Goal: Task Accomplishment & Management: Manage account settings

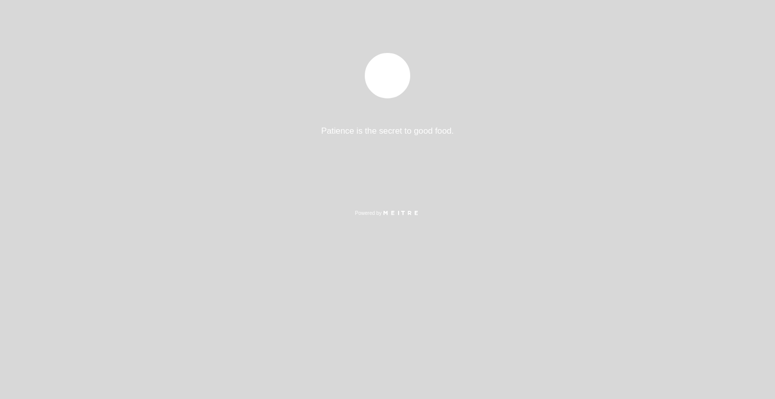
select select "es"
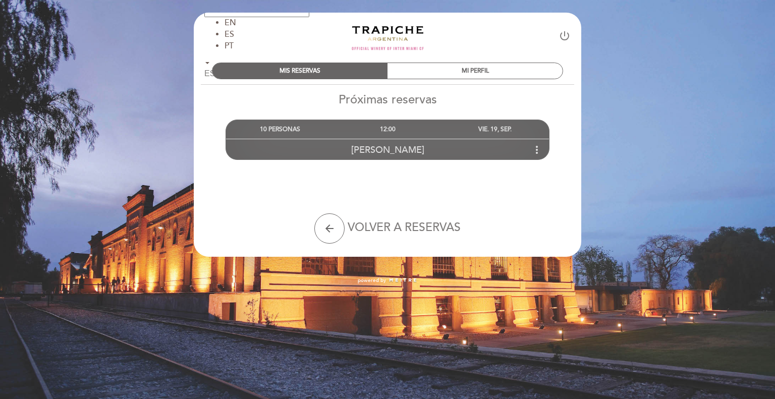
click at [409, 143] on div "[PERSON_NAME] more_vert" at bounding box center [387, 150] width 323 height 22
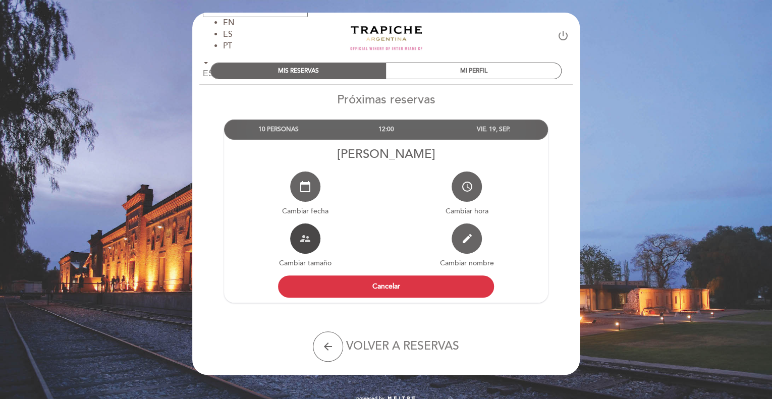
click at [312, 245] on button "supervisor_account" at bounding box center [305, 238] width 30 height 30
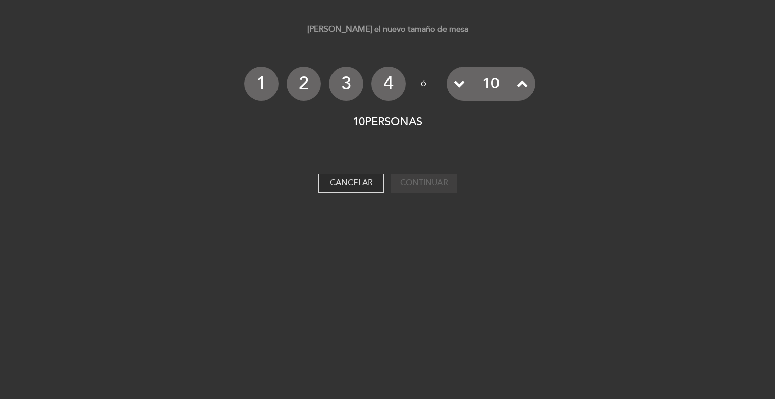
click at [325, 183] on button "Cancelar" at bounding box center [351, 182] width 66 height 19
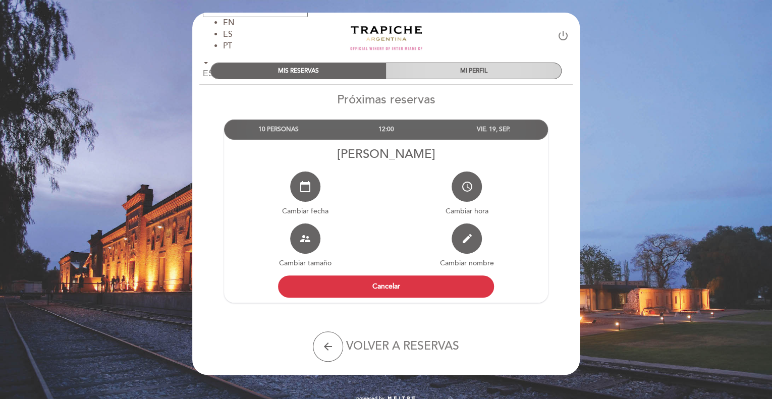
click at [452, 68] on div "MI PERFIL" at bounding box center [473, 71] width 175 height 16
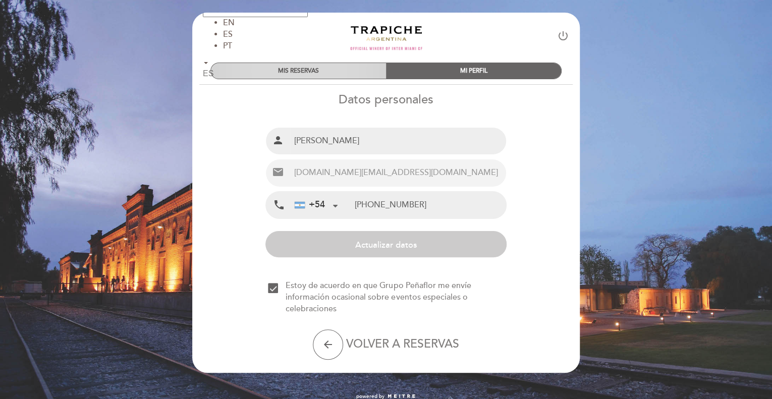
click at [310, 72] on div "MIS RESERVAS" at bounding box center [298, 71] width 175 height 16
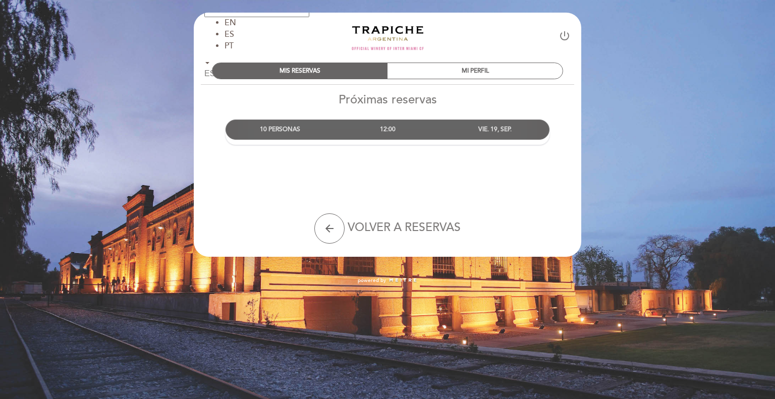
click at [391, 124] on div "12:00" at bounding box center [386, 129] width 107 height 19
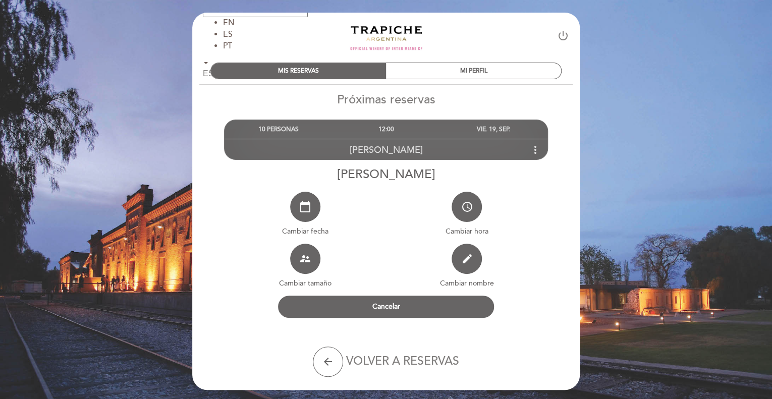
click at [537, 149] on icon "more_vert" at bounding box center [535, 150] width 12 height 12
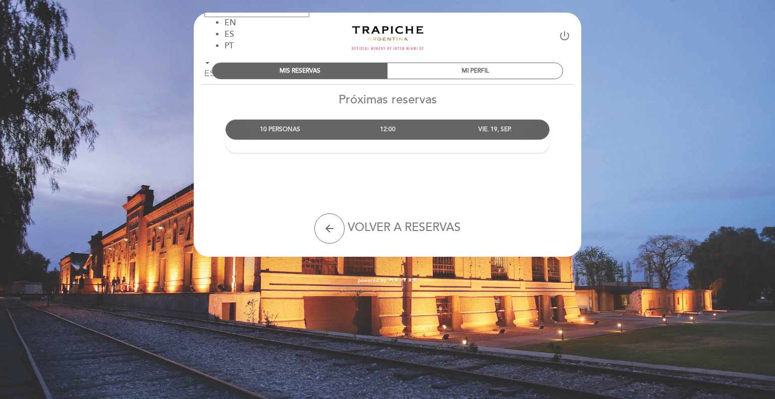
click at [537, 149] on div "Próximas reservas 10 PERSONAS 12:00" at bounding box center [387, 130] width 388 height 77
click at [535, 135] on div "VIE. 19, SEP." at bounding box center [494, 129] width 107 height 19
